Goal: Check status: Check status

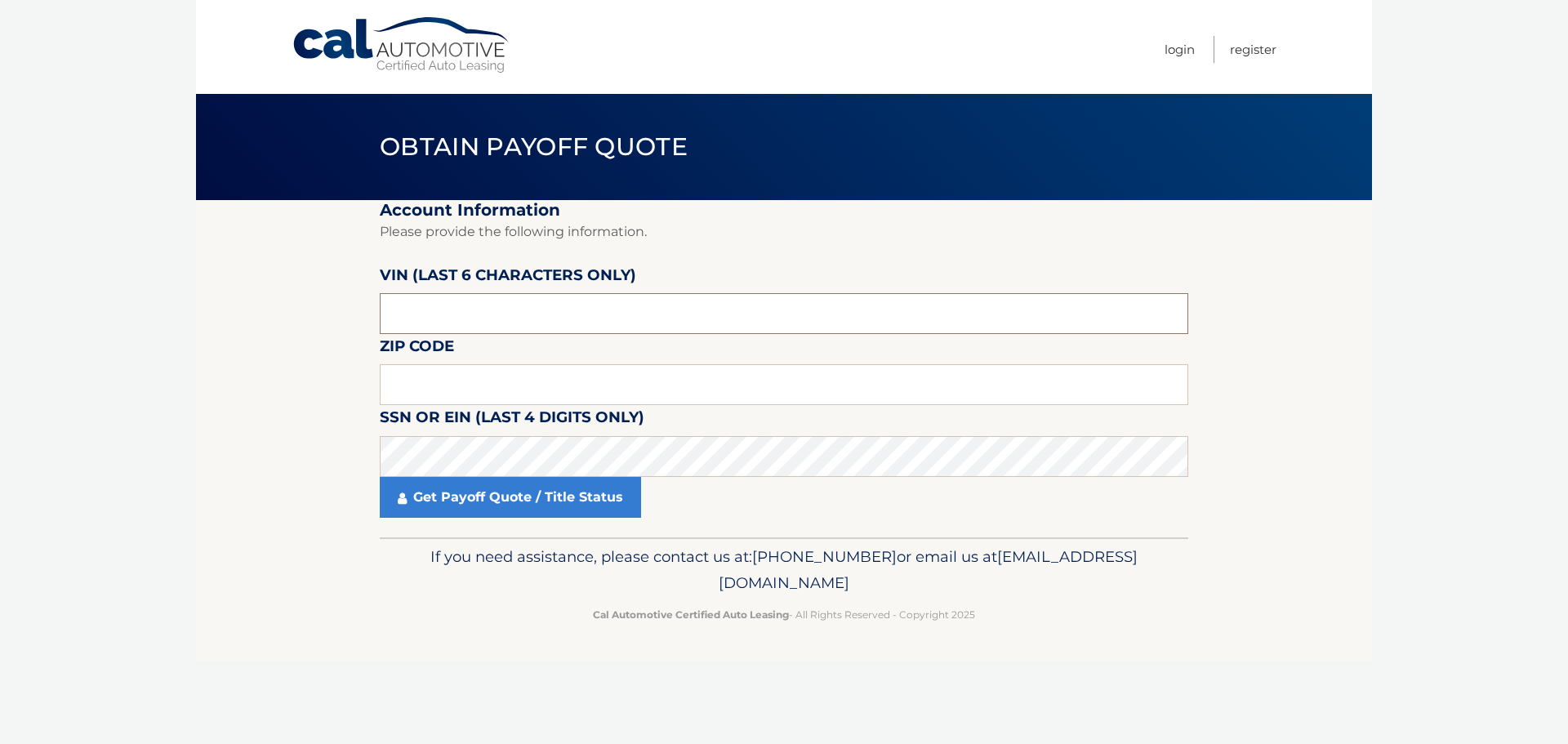
click at [504, 314] on input "text" at bounding box center [784, 313] width 808 height 41
drag, startPoint x: 433, startPoint y: 314, endPoint x: 291, endPoint y: 304, distance: 142.4
click at [291, 304] on section "Account Information Please provide the following information. VIN (last 6 chara…" at bounding box center [784, 369] width 1176 height 337
type input "551699"
click at [410, 382] on input "text" at bounding box center [784, 384] width 808 height 41
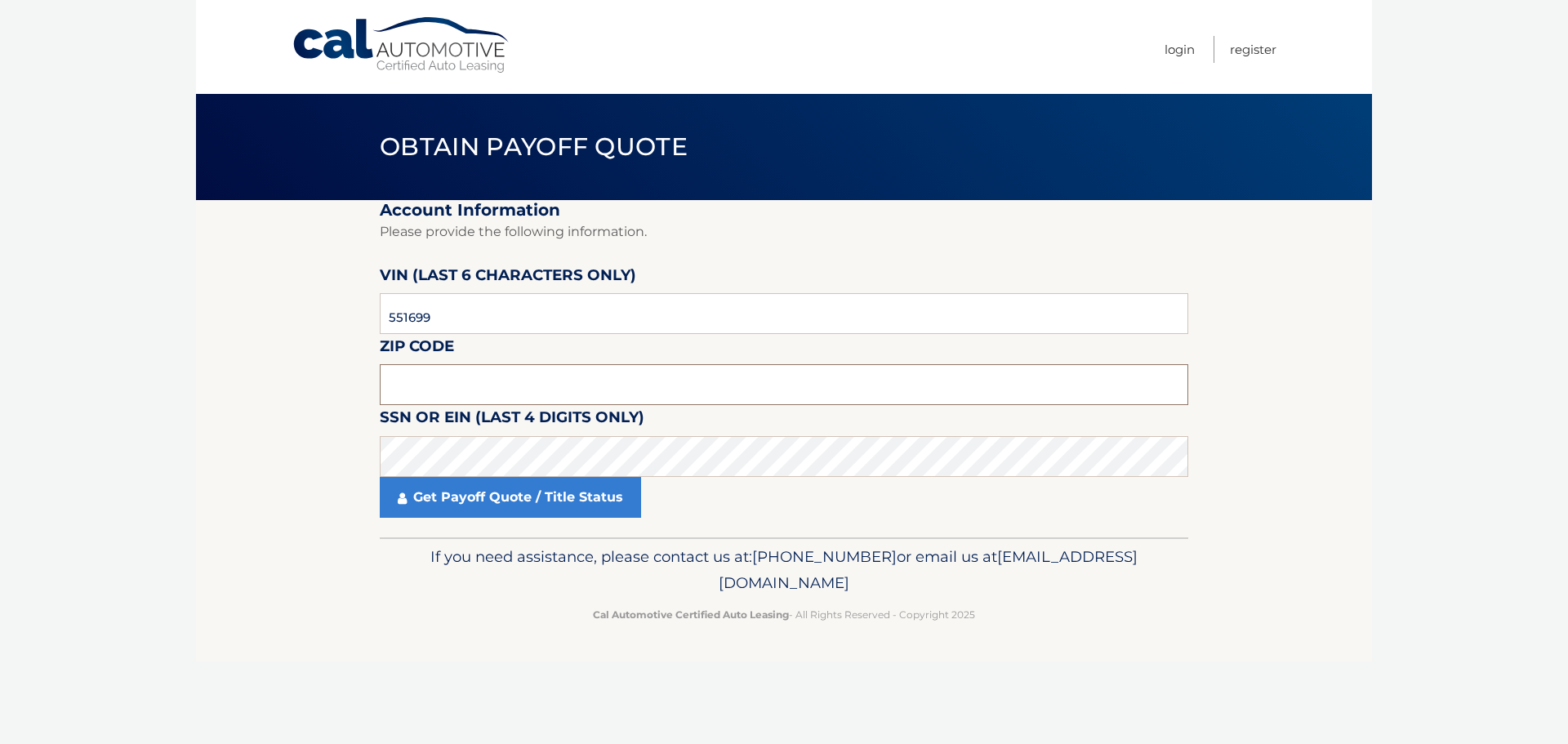
click at [412, 379] on input "text" at bounding box center [784, 384] width 808 height 41
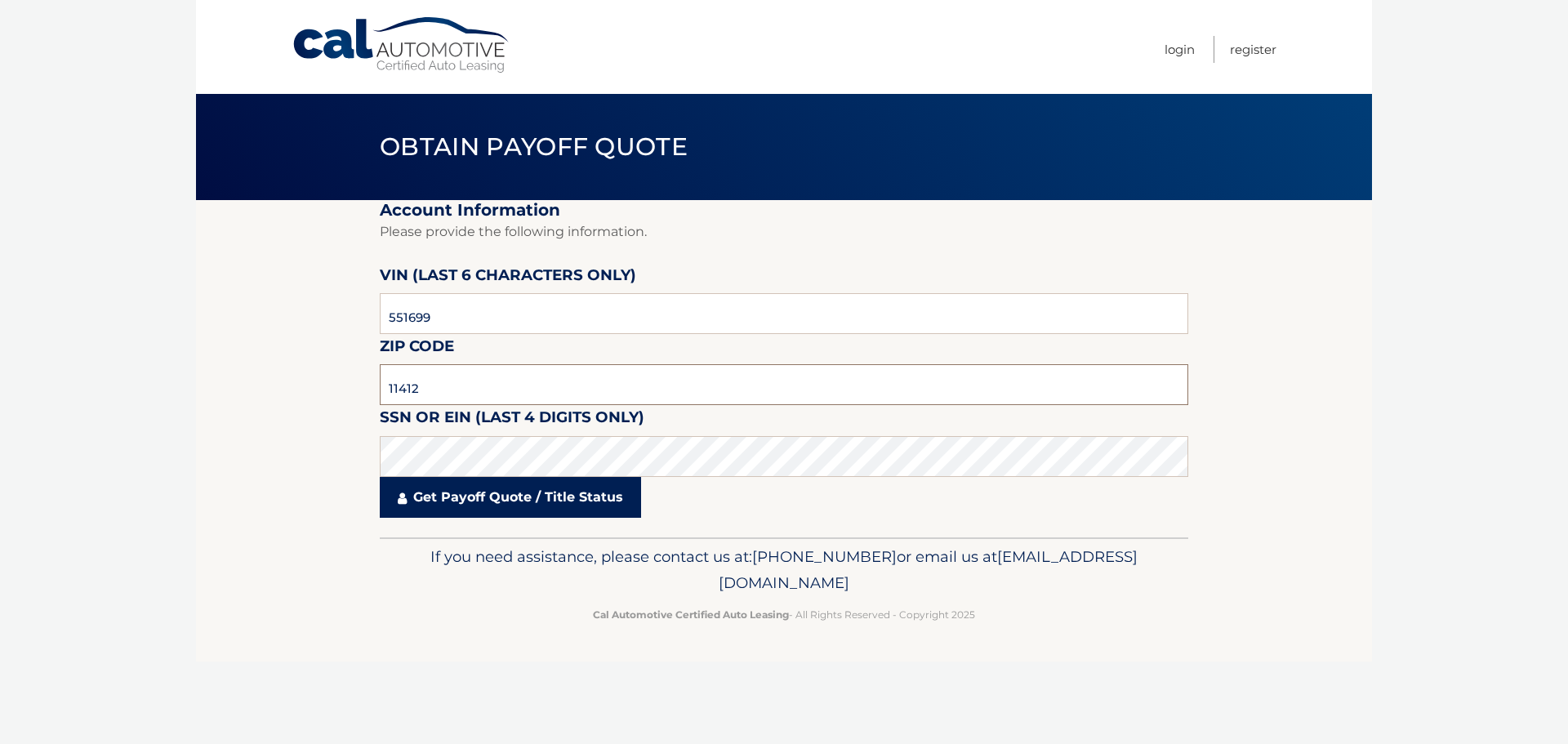
type input "11412"
click at [501, 494] on link "Get Payoff Quote / Title Status" at bounding box center [511, 497] width 262 height 41
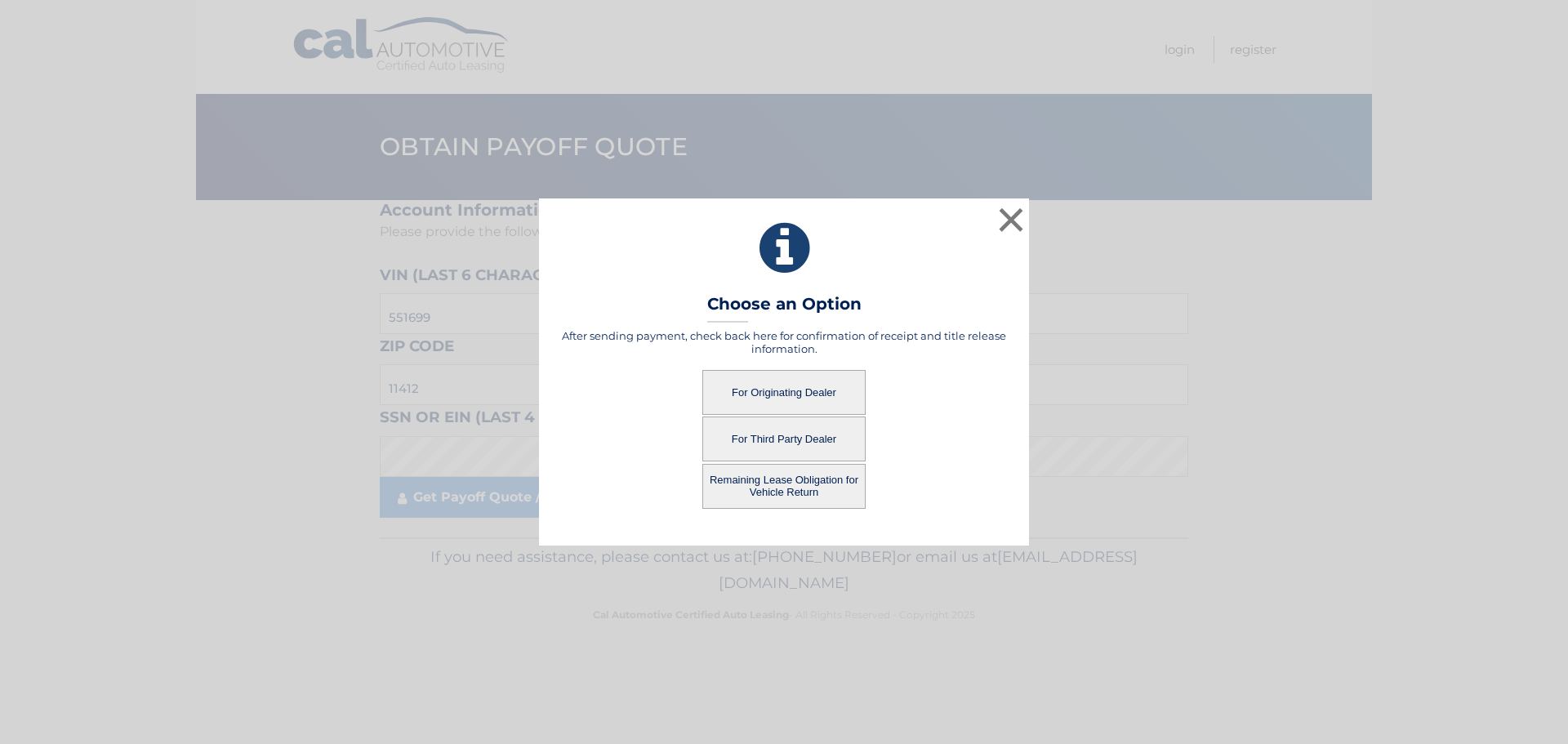
click at [759, 394] on button "For Originating Dealer" at bounding box center [784, 393] width 163 height 45
click at [780, 392] on button "For Originating Dealer" at bounding box center [784, 393] width 163 height 45
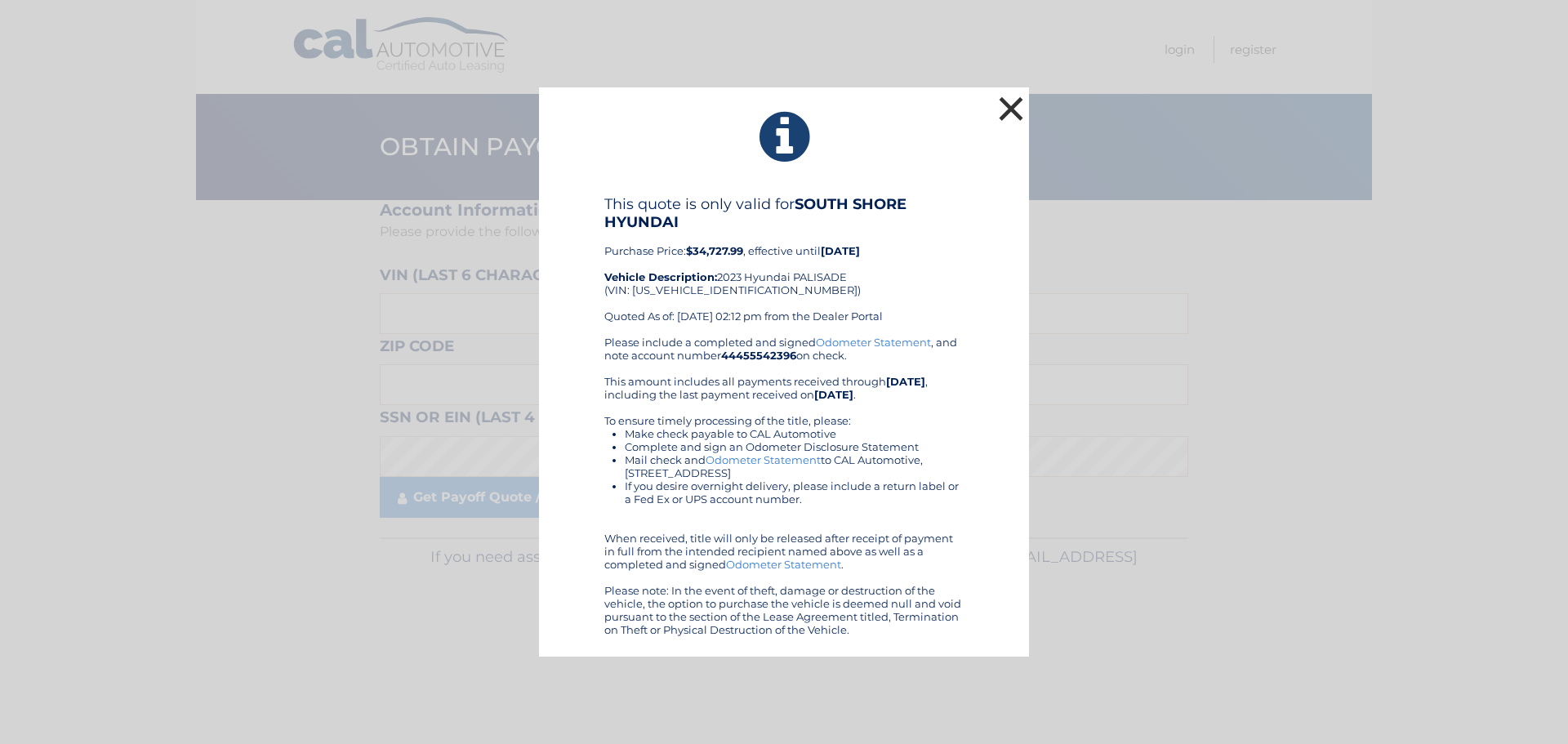
click at [1014, 104] on button "×" at bounding box center [1011, 108] width 32 height 32
